Goal: Task Accomplishment & Management: Manage account settings

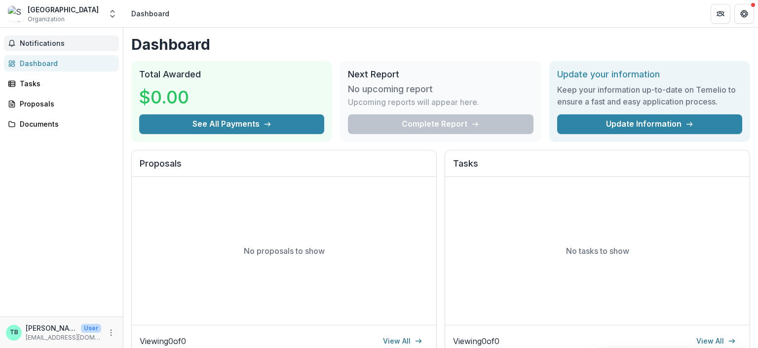
click at [65, 46] on span "Notifications" at bounding box center [67, 43] width 95 height 8
click at [34, 84] on div "Tasks" at bounding box center [65, 83] width 91 height 10
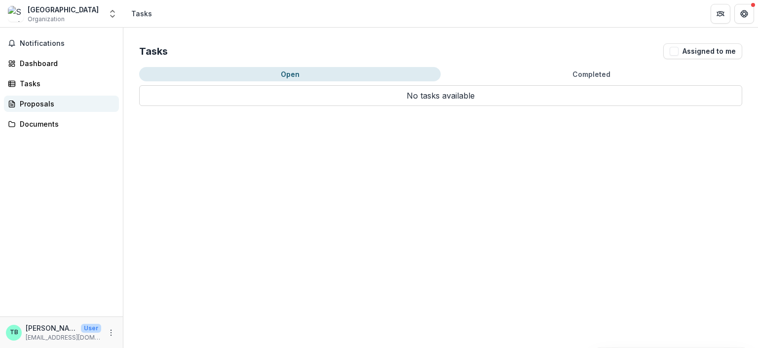
click at [30, 105] on div "Proposals" at bounding box center [65, 104] width 91 height 10
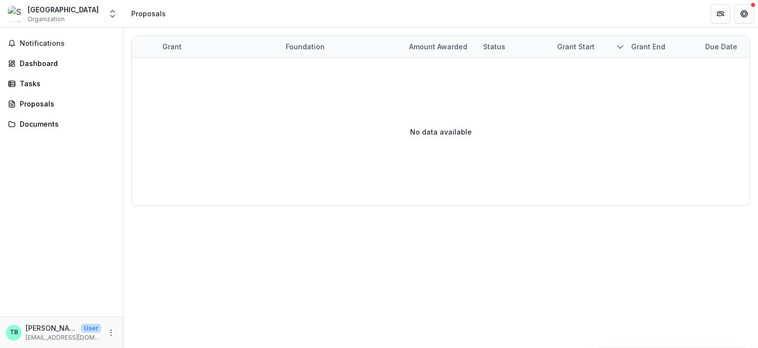
click at [36, 136] on div "Notifications Dashboard Tasks Proposals Documents" at bounding box center [61, 172] width 123 height 289
click at [36, 128] on div "Documents" at bounding box center [65, 124] width 91 height 10
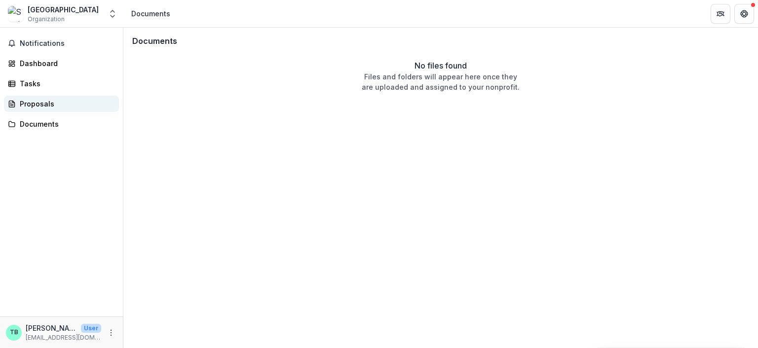
click at [34, 100] on div "Proposals" at bounding box center [65, 104] width 91 height 10
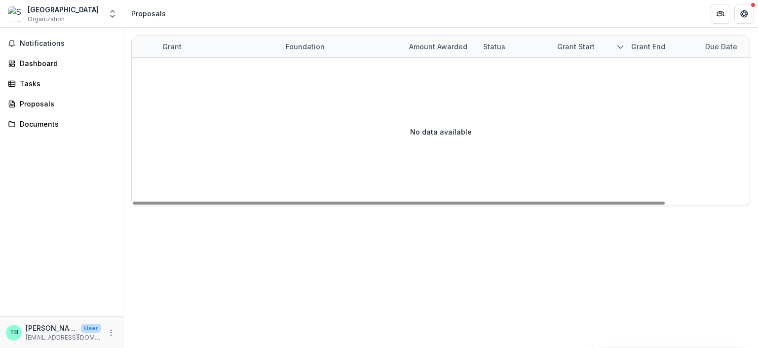
click at [312, 41] on div "Foundation" at bounding box center [305, 46] width 51 height 10
click at [56, 41] on span "Notifications" at bounding box center [67, 43] width 95 height 8
click at [320, 29] on div "Grant Foundation Amount awarded Status Grant start Grant end Due Date Report Du…" at bounding box center [440, 121] width 634 height 186
click at [111, 333] on icon "More" at bounding box center [111, 333] width 8 height 8
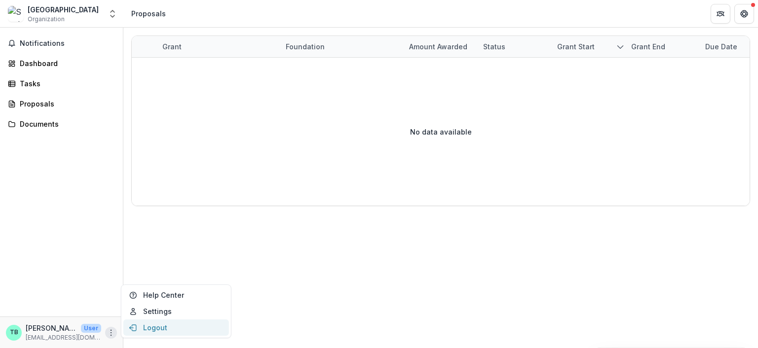
click at [145, 331] on button "Logout" at bounding box center [176, 328] width 106 height 16
